Goal: Find contact information: Obtain details needed to contact an individual or organization

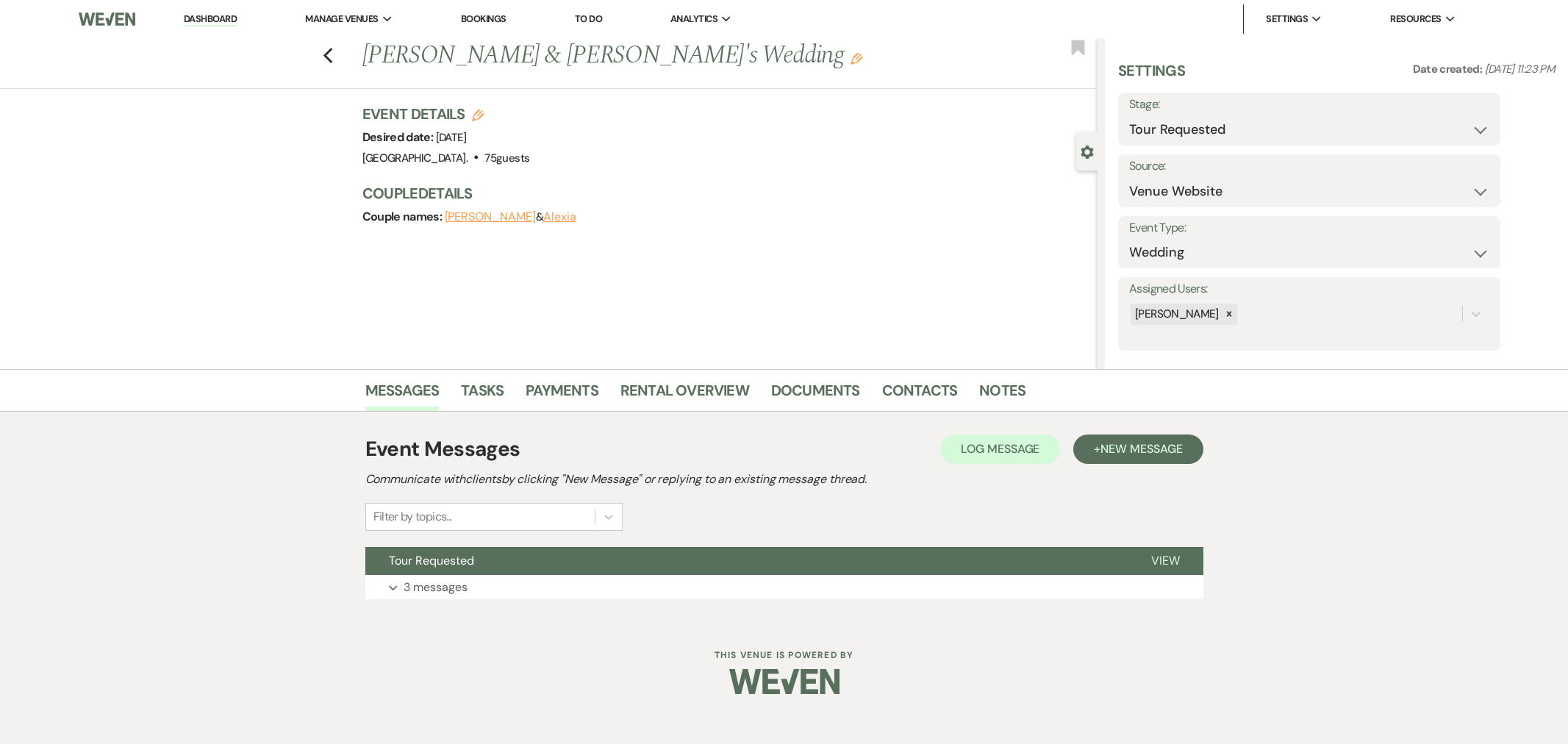
click at [535, 564] on button "Tour Requested" at bounding box center [746, 561] width 762 height 28
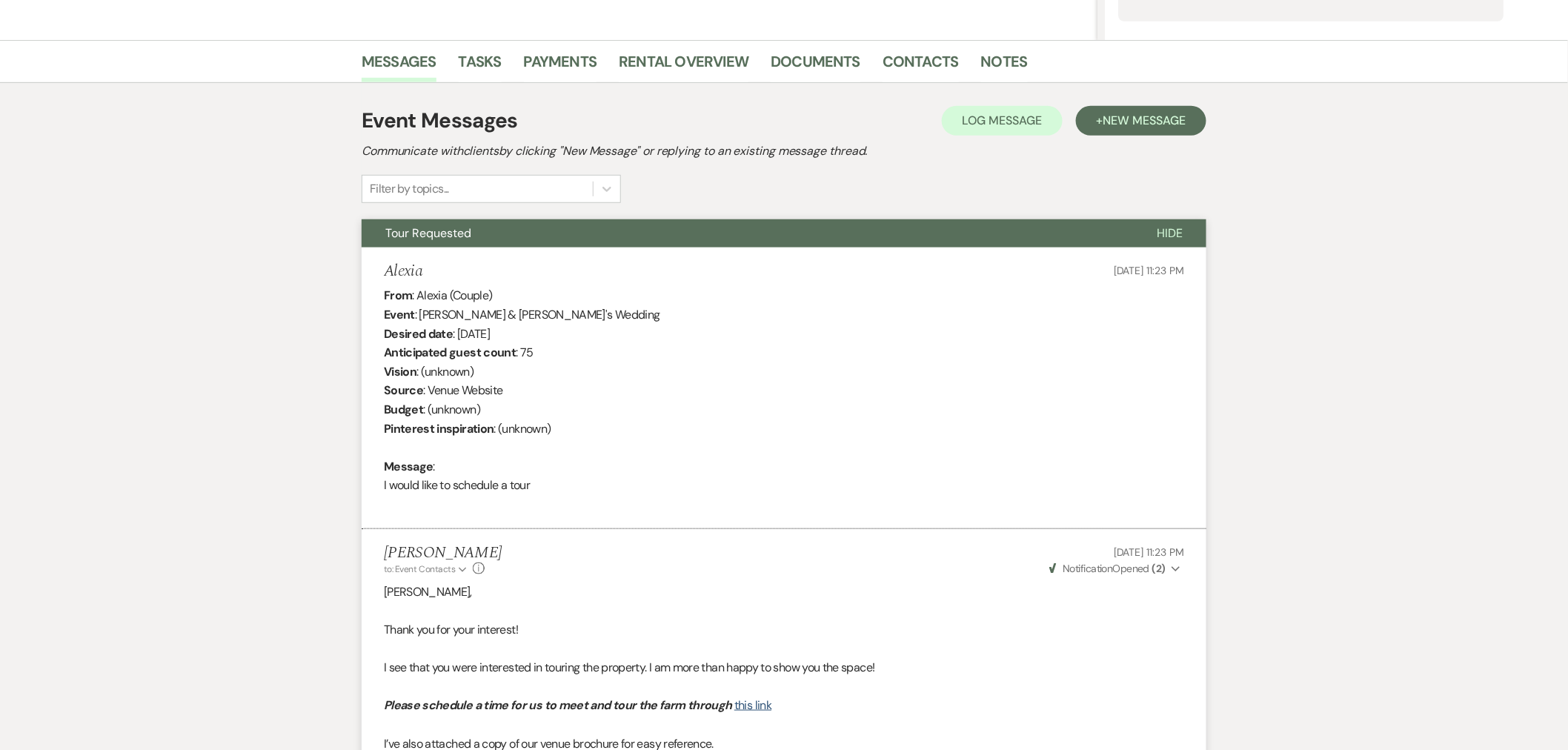
scroll to position [228, 0]
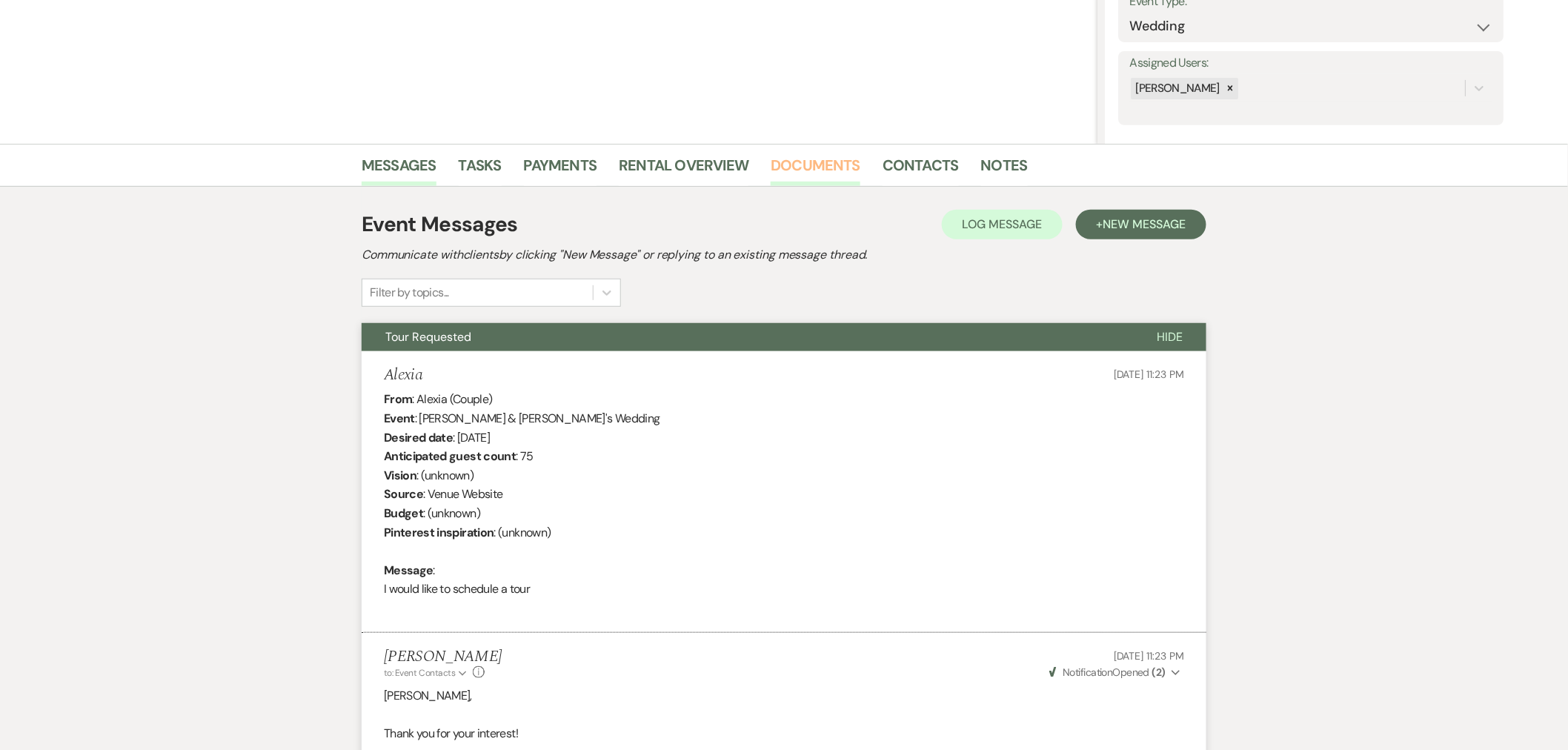
click at [810, 169] on link "Documents" at bounding box center [816, 169] width 90 height 32
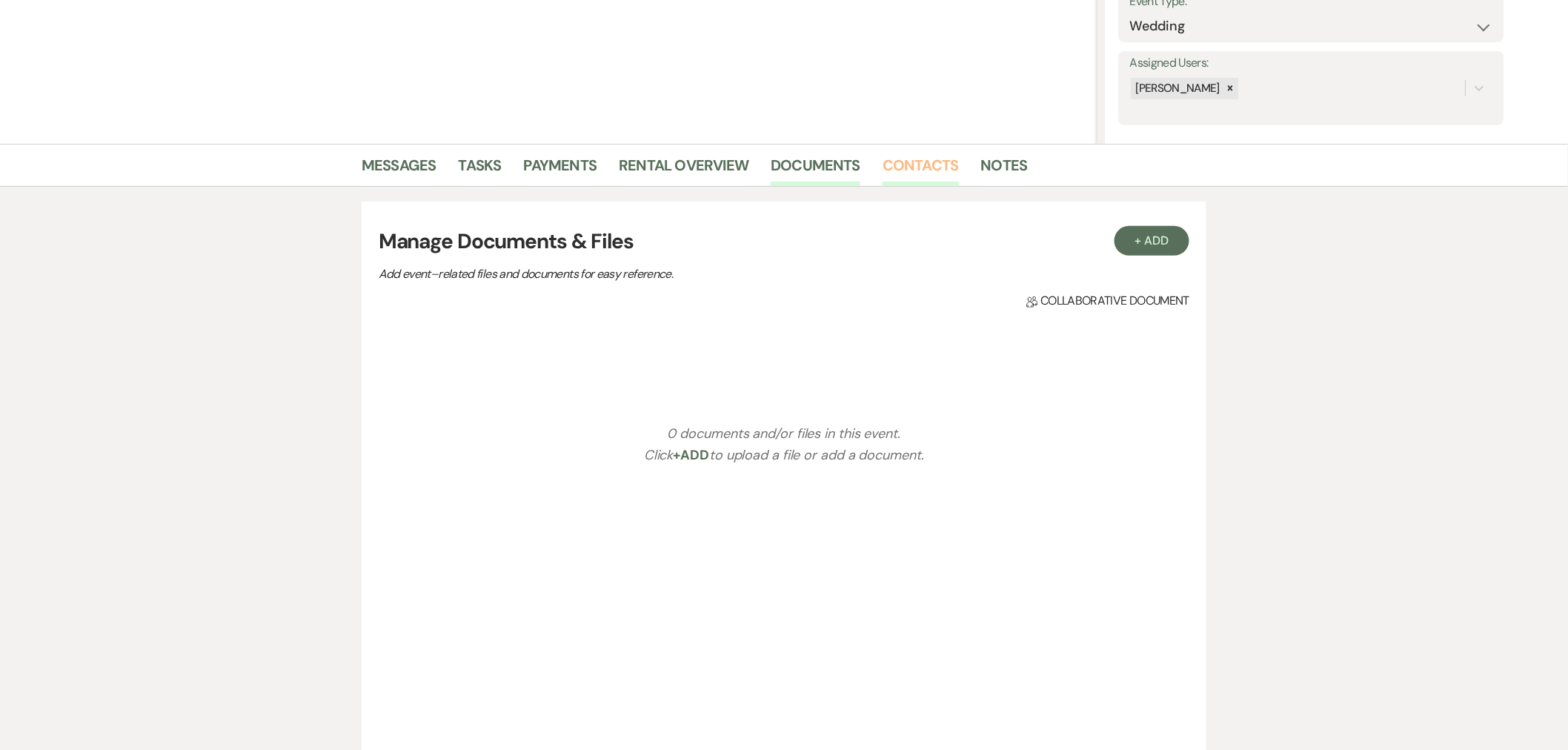
click at [909, 165] on link "Contacts" at bounding box center [921, 169] width 77 height 32
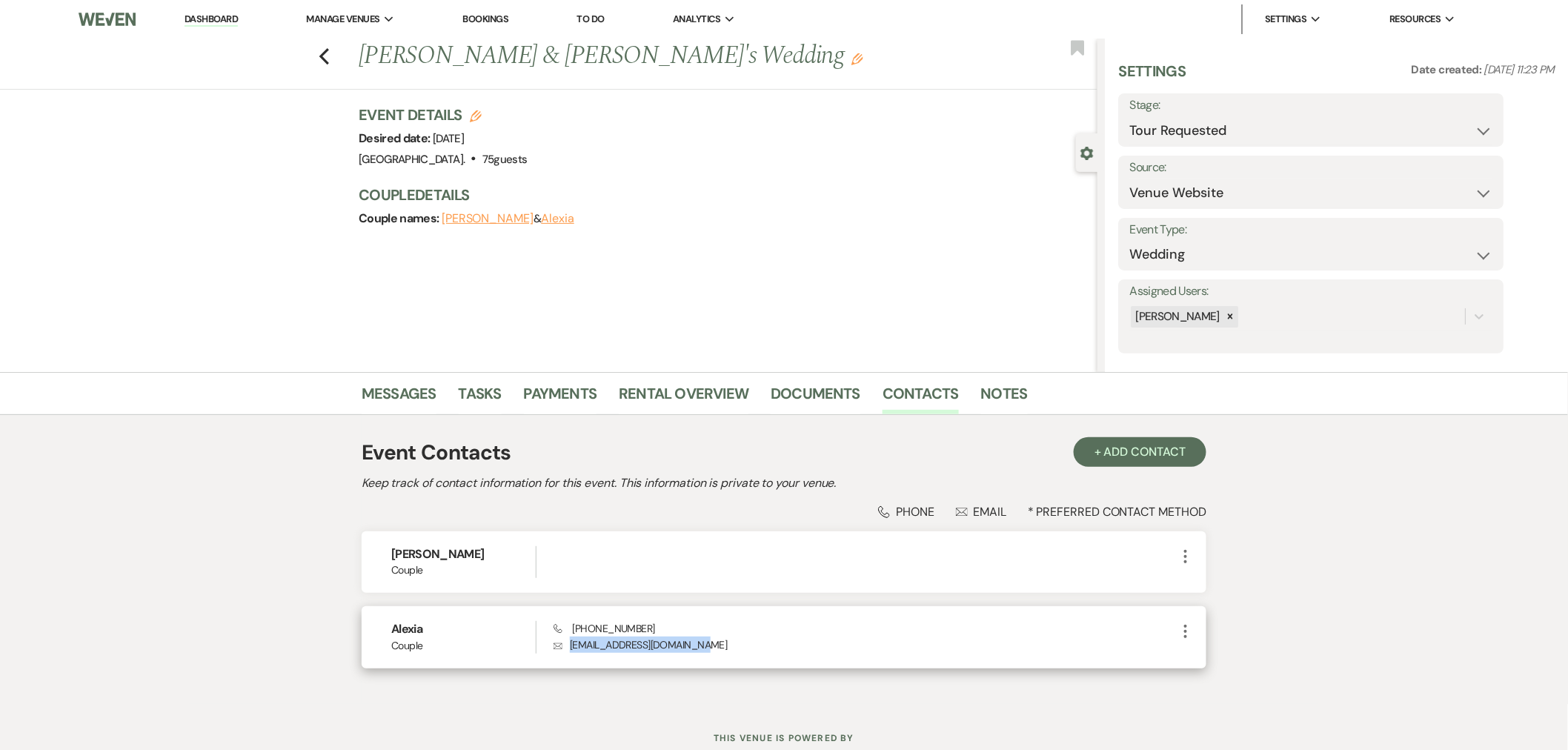
drag, startPoint x: 677, startPoint y: 649, endPoint x: 588, endPoint y: 639, distance: 89.6
click at [568, 650] on p "Envelope [EMAIL_ADDRESS][DOMAIN_NAME]" at bounding box center [865, 644] width 623 height 16
copy p "[EMAIL_ADDRESS][DOMAIN_NAME]"
drag, startPoint x: 653, startPoint y: 632, endPoint x: 554, endPoint y: 628, distance: 99.1
click at [554, 628] on div "Phone [PHONE_NUMBER] Envelope [EMAIL_ADDRESS][DOMAIN_NAME]" at bounding box center [865, 636] width 623 height 32
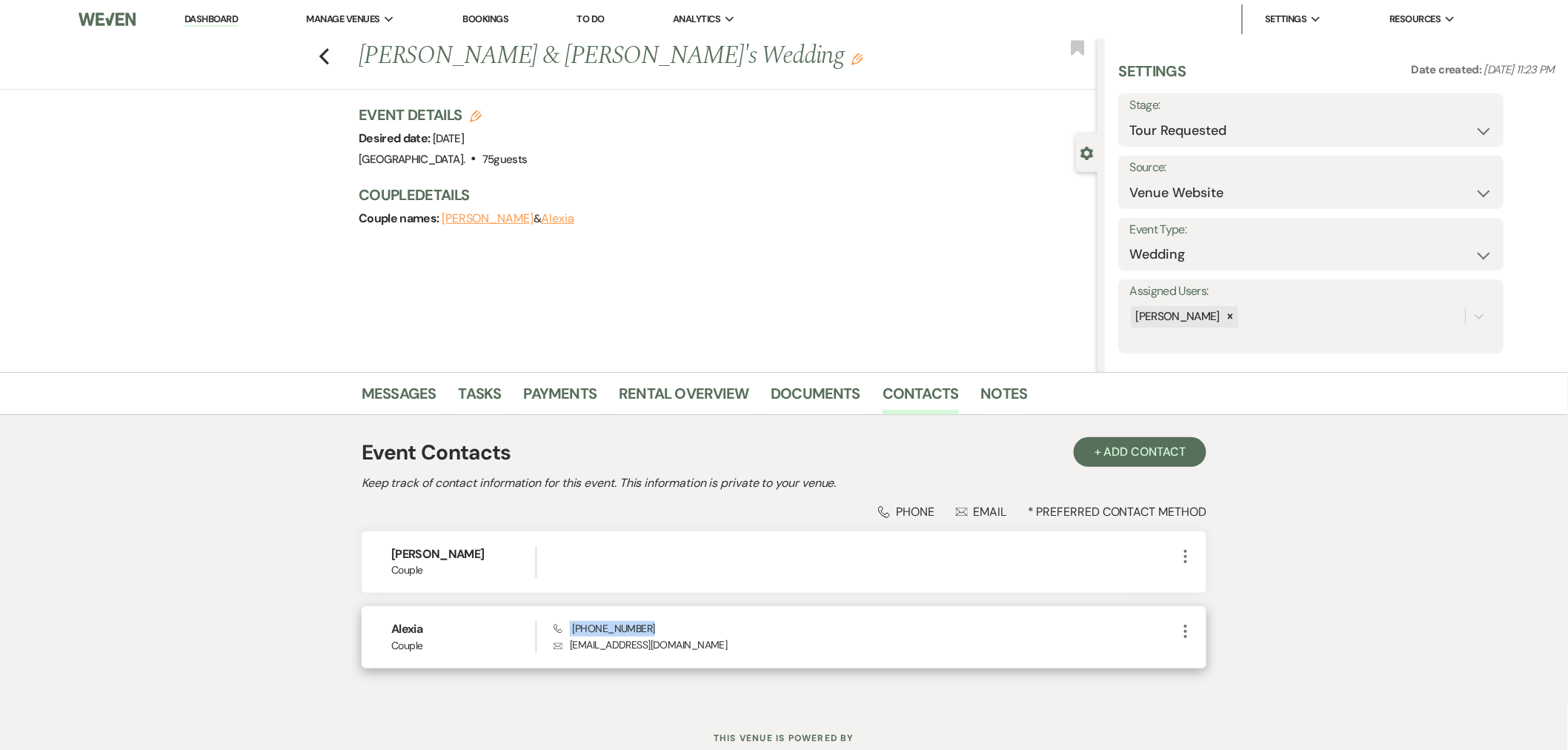
copy span "[PHONE_NUMBER]"
click at [404, 412] on link "Messages" at bounding box center [399, 398] width 75 height 32
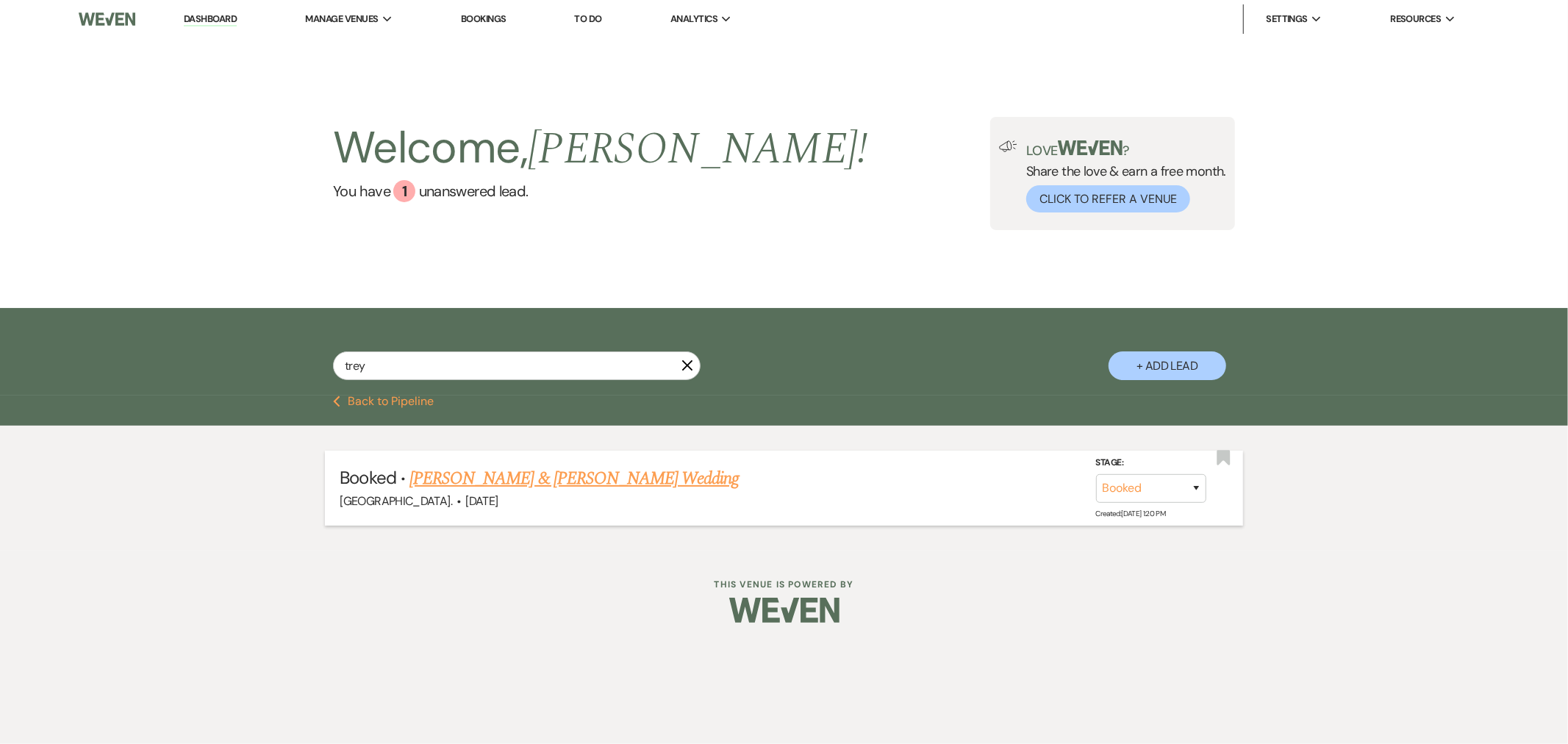
type input "trey"
click at [471, 479] on link "Jillian Goulart & Trey Miller's Wedding" at bounding box center [574, 479] width 329 height 27
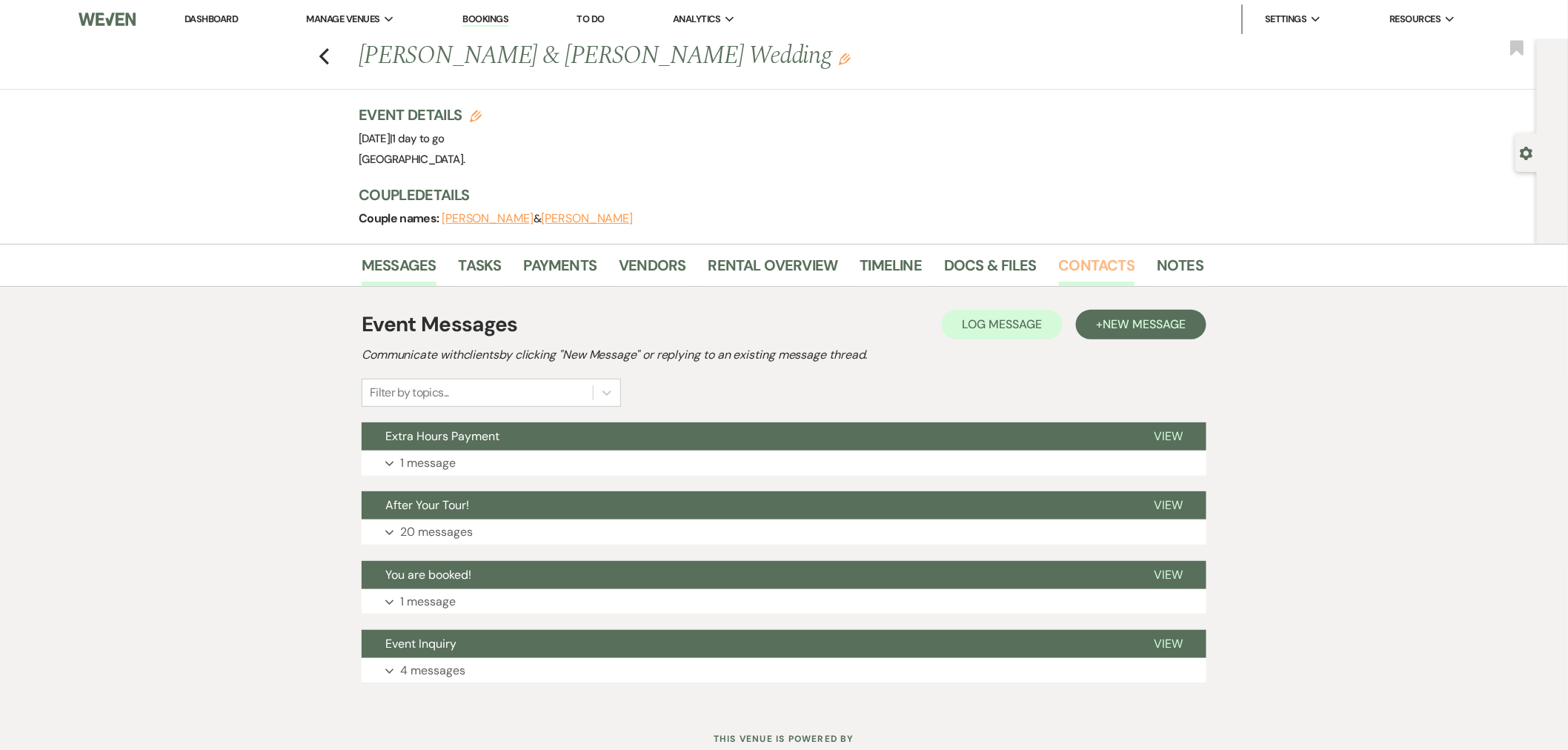
click at [1095, 260] on link "Contacts" at bounding box center [1097, 270] width 77 height 32
